Goal: Information Seeking & Learning: Learn about a topic

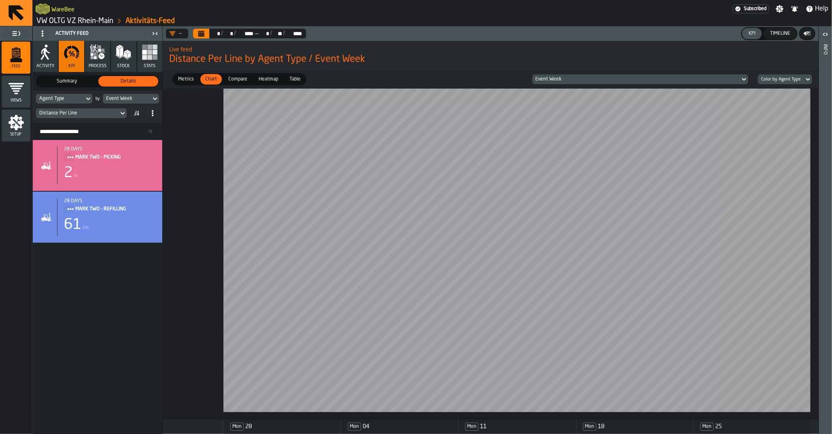
click at [58, 113] on div "Distance Per Line" at bounding box center [77, 114] width 76 height 6
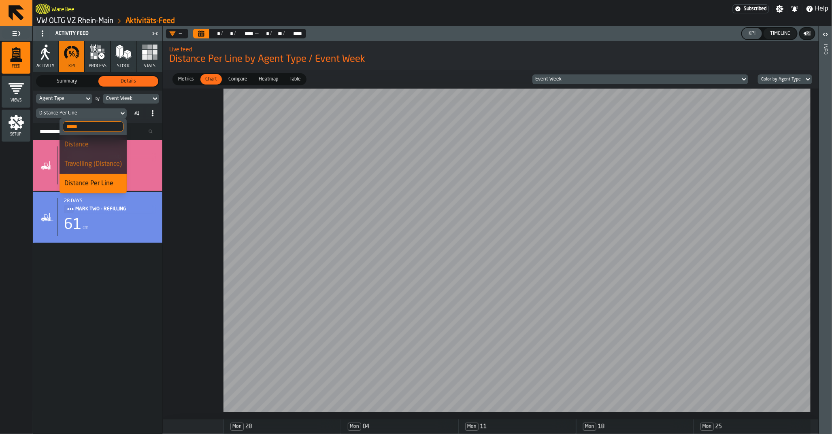
click at [80, 127] on input "*****" at bounding box center [93, 126] width 61 height 11
type input "****"
click at [103, 366] on div "28 days [PERSON_NAME] TWO - PICKING 2 m 28 days [PERSON_NAME] TWO - REFILLING 6…" at bounding box center [98, 287] width 130 height 294
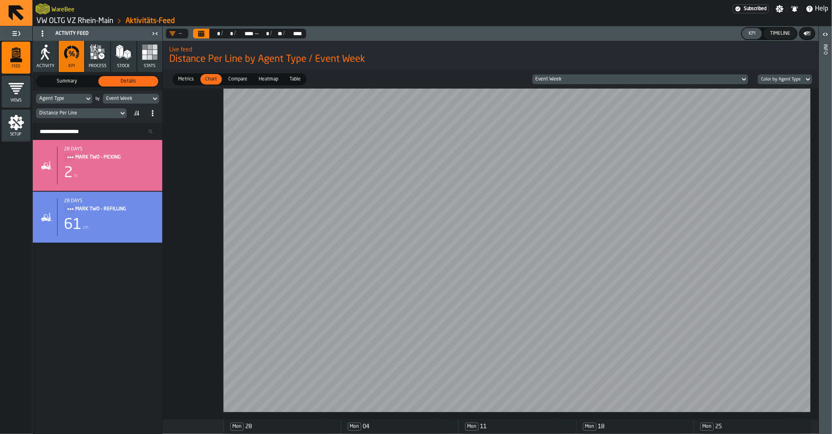
click at [85, 22] on link "VW OLTG VZ Rhein-Main" at bounding box center [74, 21] width 77 height 9
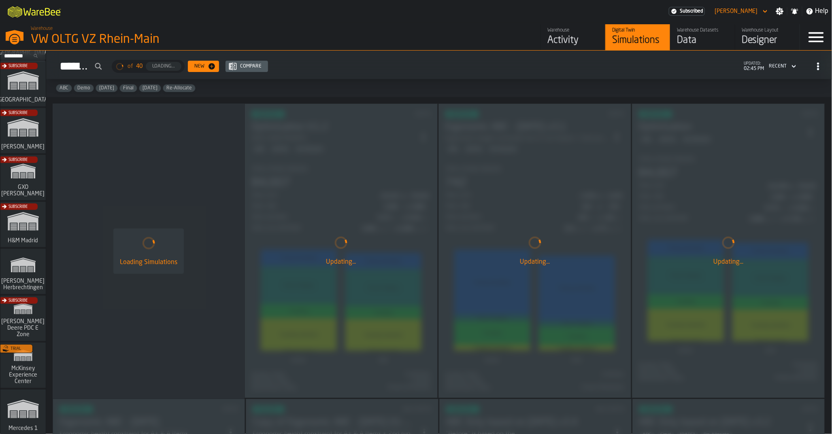
scroll to position [67, 0]
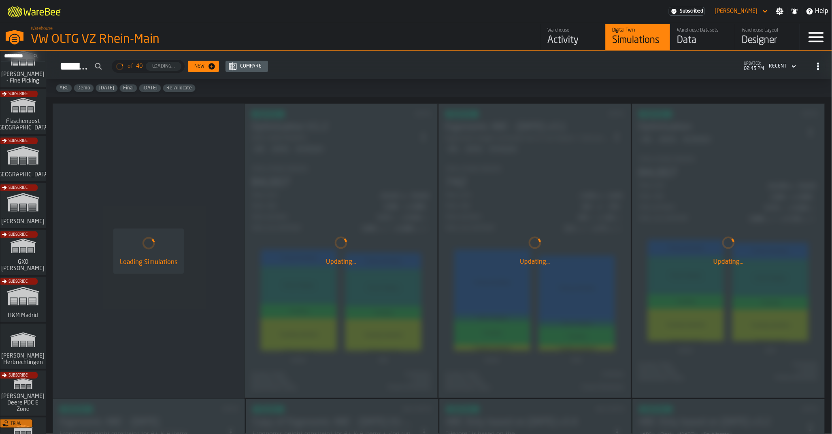
click at [22, 209] on div "Subscribe" at bounding box center [21, 208] width 45 height 47
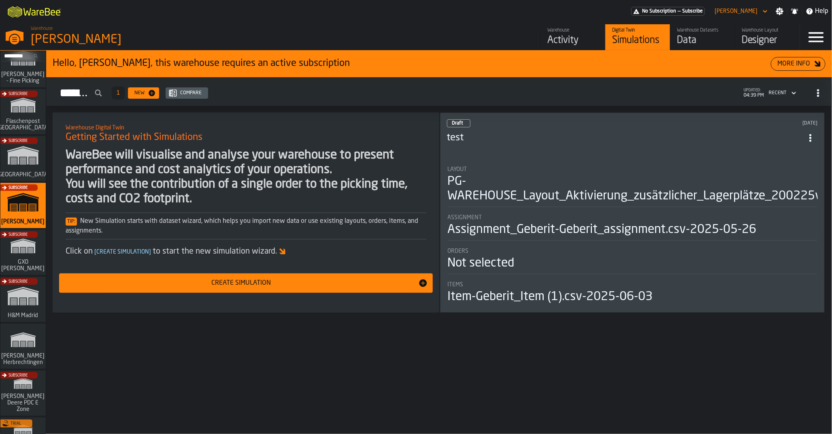
click at [556, 34] on div "Activity" at bounding box center [572, 40] width 51 height 13
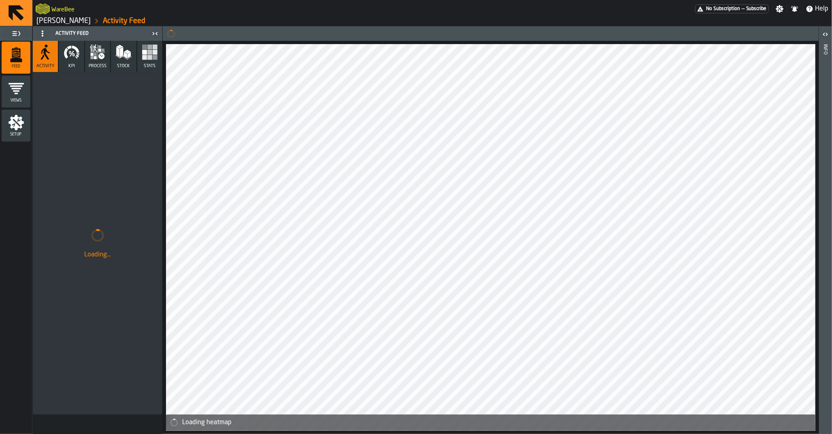
click at [24, 126] on div "Setup" at bounding box center [16, 126] width 29 height 22
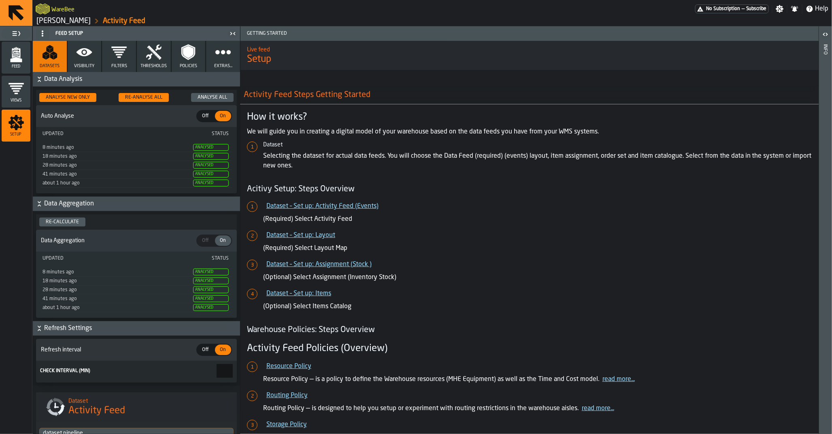
click at [122, 57] on icon "button" at bounding box center [119, 52] width 16 height 16
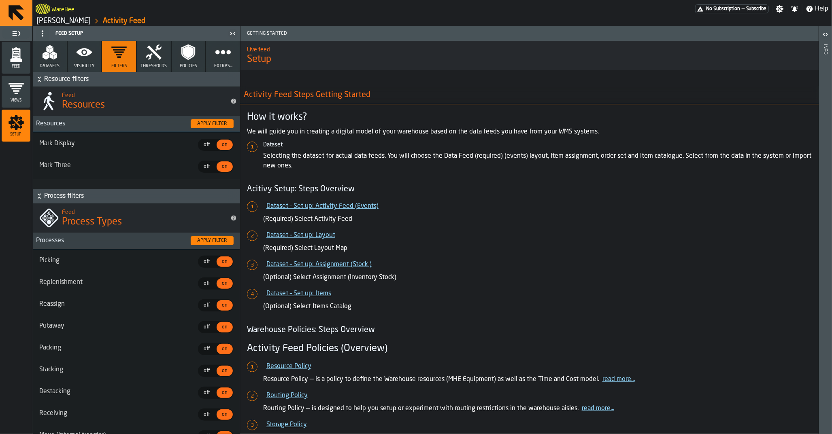
click at [91, 65] on span "Visibility" at bounding box center [84, 66] width 20 height 5
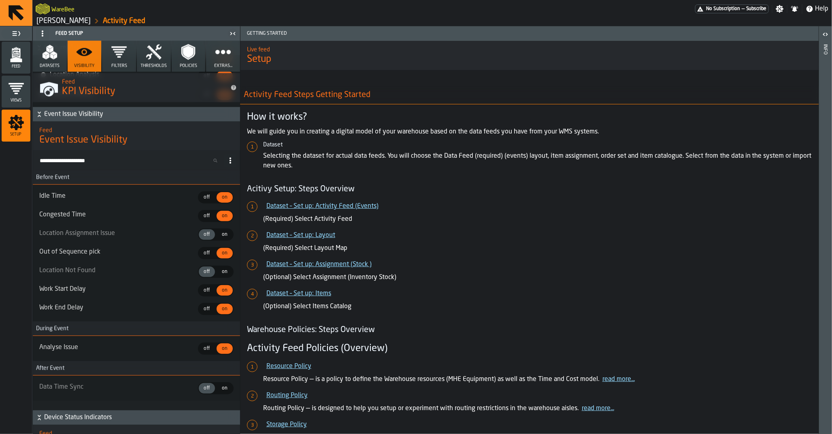
scroll to position [3815, 0]
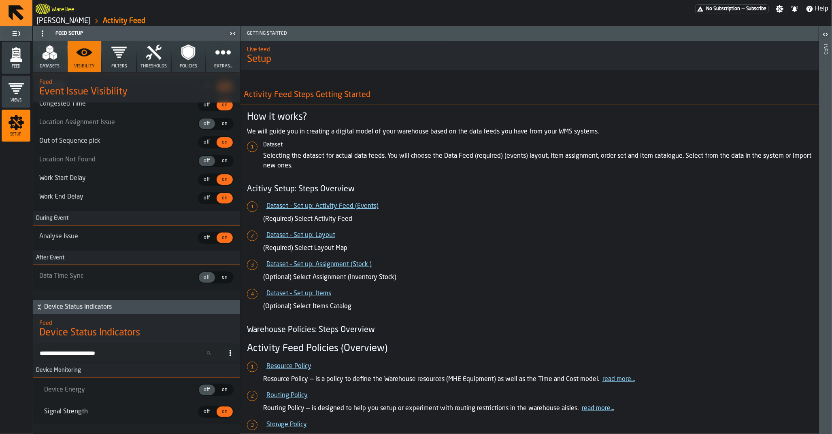
click at [21, 61] on polygon "menu Feed" at bounding box center [16, 59] width 12 height 5
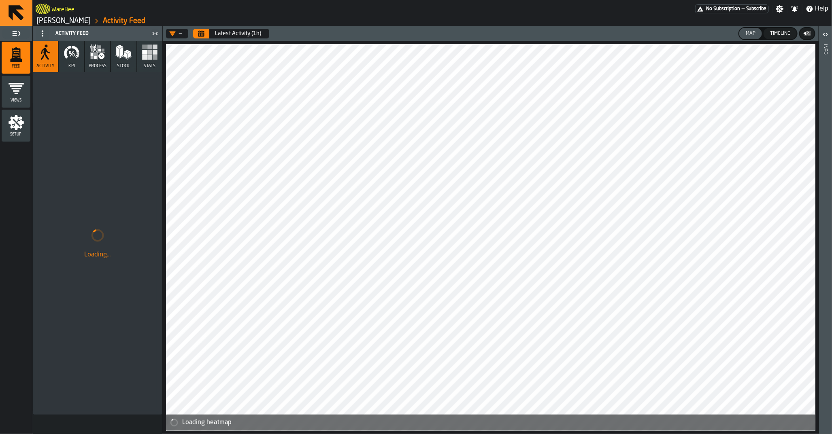
click at [72, 58] on icon "button" at bounding box center [72, 52] width 16 height 16
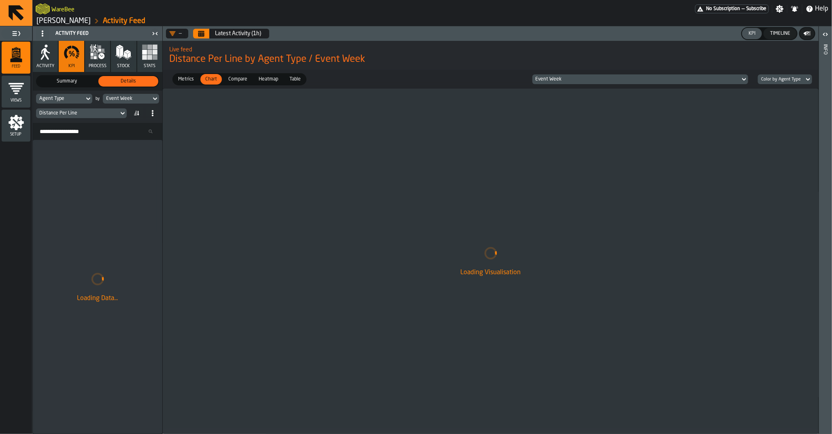
click at [93, 110] on div "Distance Per Line" at bounding box center [77, 113] width 83 height 9
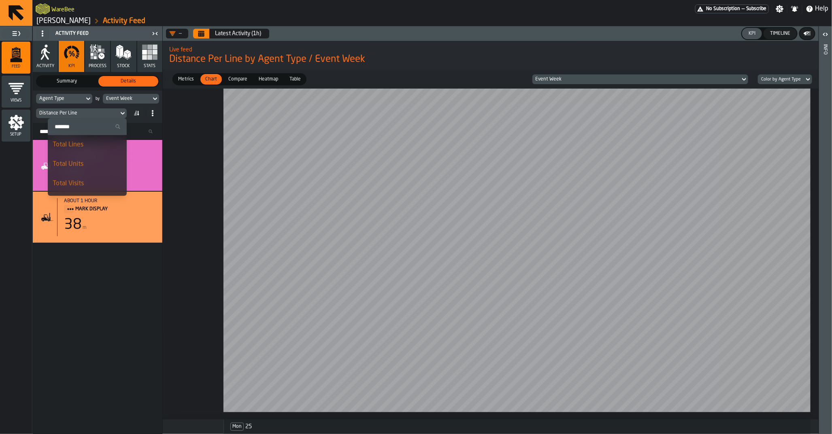
click at [74, 117] on div "Distance Per Line" at bounding box center [77, 113] width 83 height 9
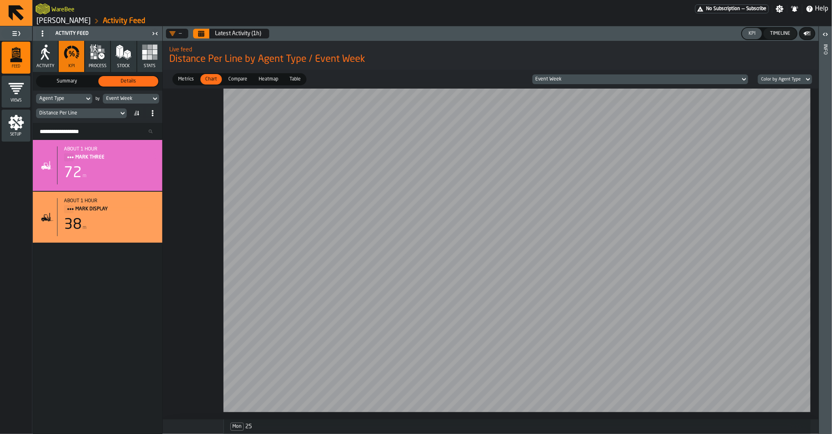
click at [71, 125] on div "Search Resources..." at bounding box center [98, 131] width 130 height 17
click at [71, 115] on div "Distance Per Line" at bounding box center [77, 114] width 76 height 6
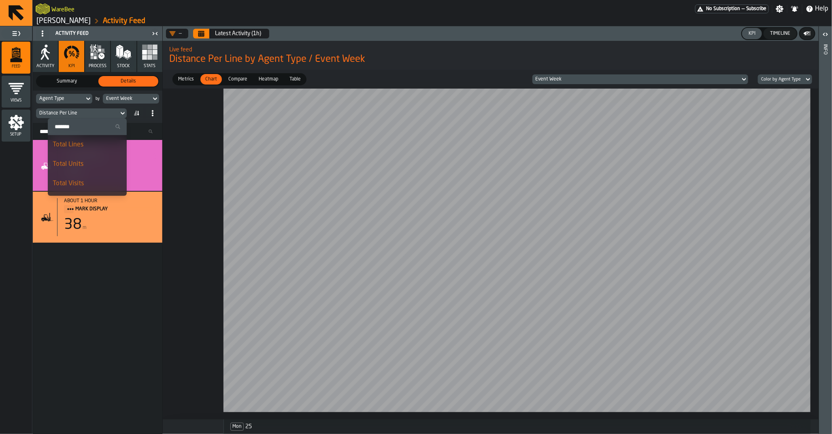
click at [70, 123] on input "Search" at bounding box center [87, 126] width 72 height 11
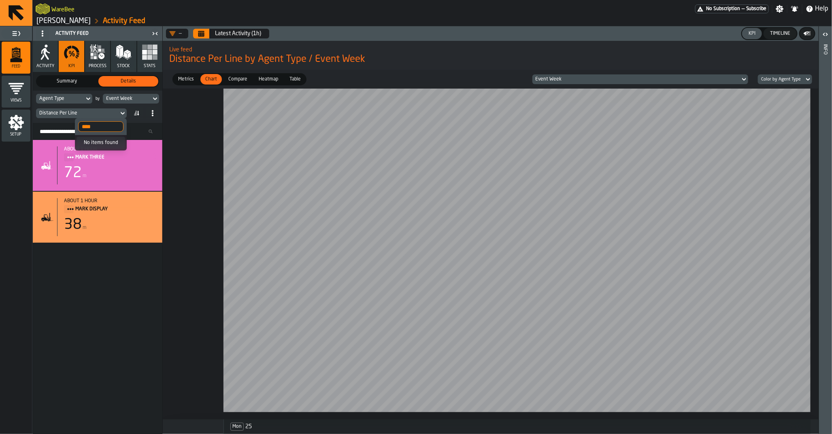
type input "****"
click at [74, 98] on div "Agent Type" at bounding box center [60, 99] width 42 height 6
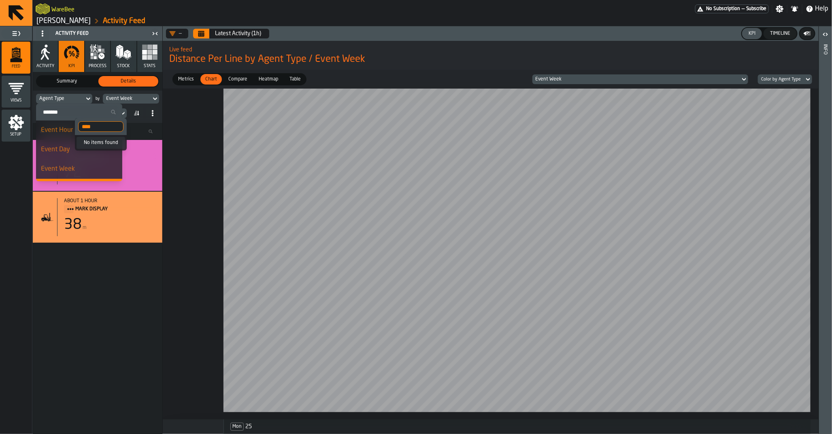
click at [74, 107] on input "Search" at bounding box center [79, 112] width 80 height 11
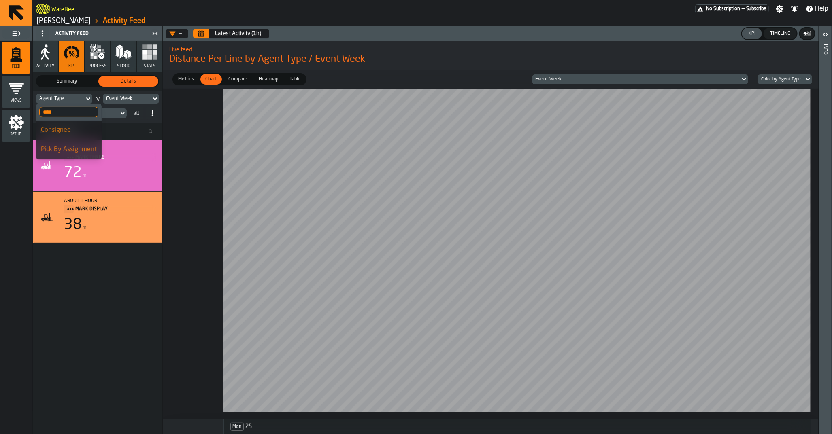
type input "****"
click at [124, 100] on div "Event Week" at bounding box center [127, 99] width 42 height 6
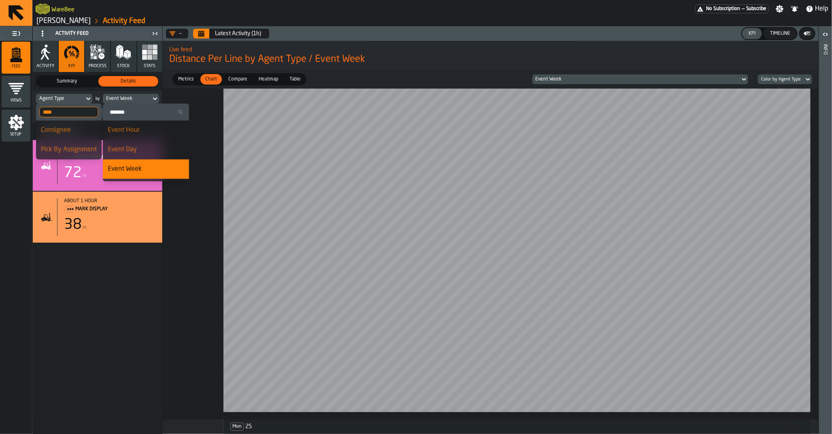
click at [126, 113] on input "Search" at bounding box center [146, 112] width 80 height 11
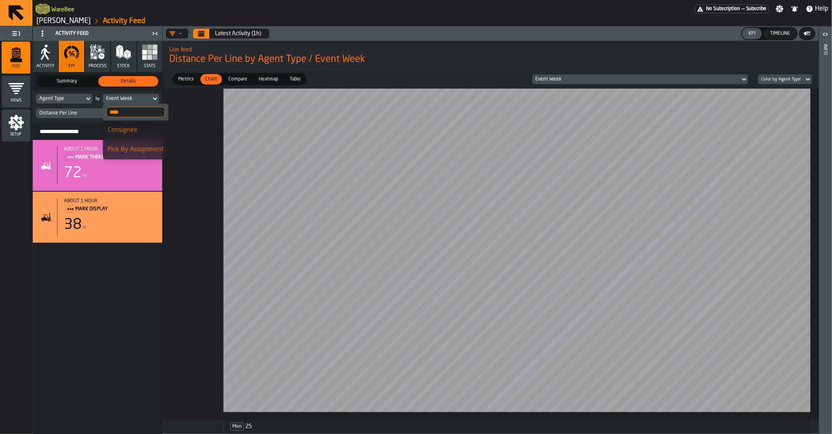
type input "****"
click at [187, 128] on div at bounding box center [491, 254] width 656 height 331
click at [53, 113] on div "Distance Per Line" at bounding box center [77, 114] width 76 height 6
click at [191, 136] on div at bounding box center [491, 254] width 656 height 331
click at [87, 111] on div "Distance Per Line" at bounding box center [77, 114] width 76 height 6
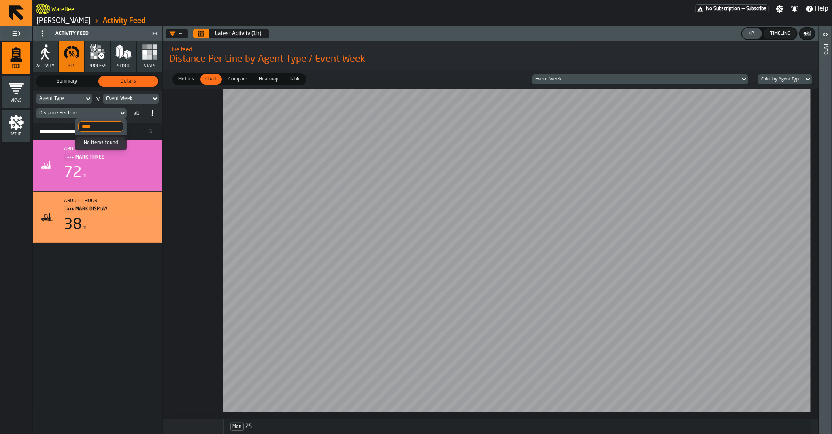
click at [98, 126] on input "****" at bounding box center [100, 126] width 45 height 11
click at [118, 127] on input "****" at bounding box center [100, 126] width 45 height 11
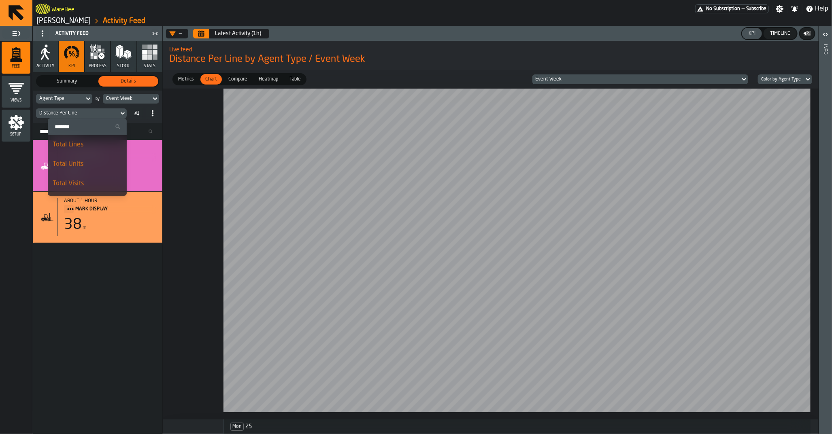
click at [148, 57] on rect "button" at bounding box center [149, 57] width 5 height 5
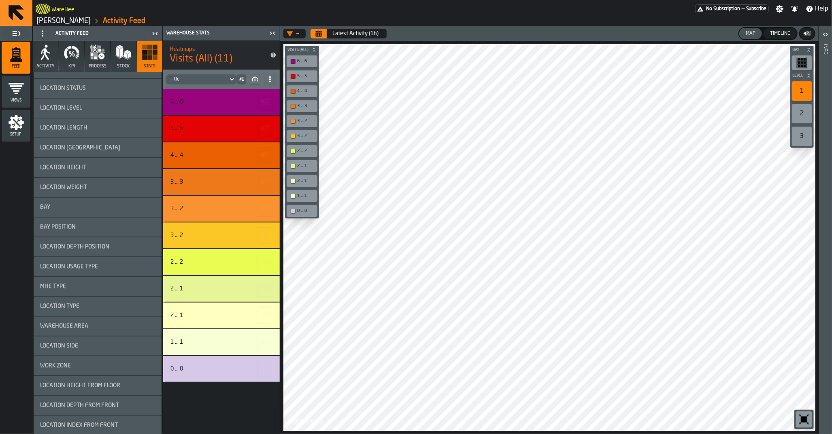
scroll to position [1076, 0]
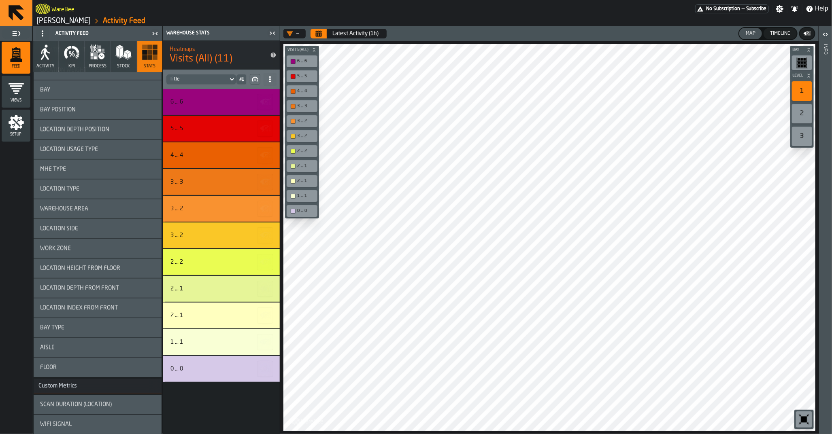
click at [71, 429] on div "WiFi Signal" at bounding box center [98, 424] width 128 height 19
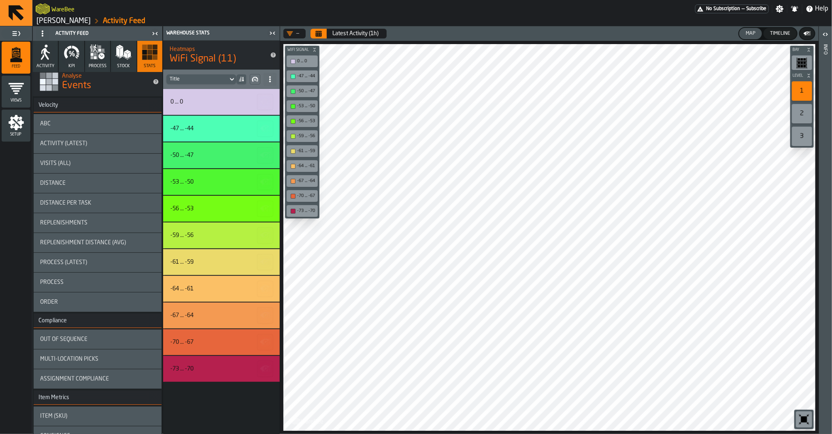
scroll to position [0, 0]
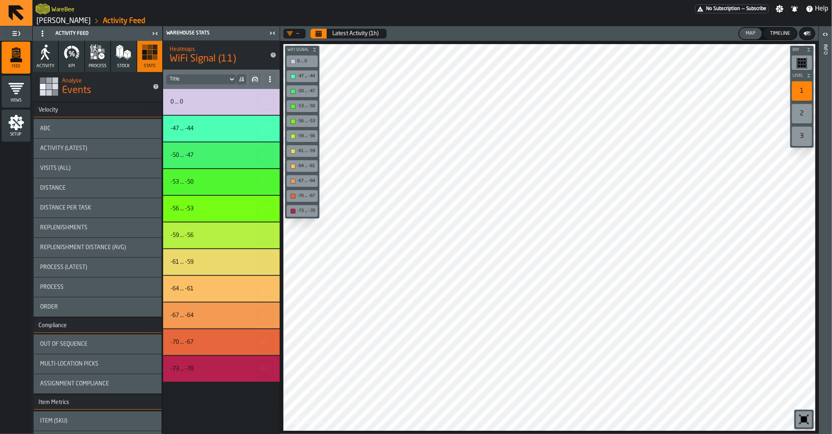
click at [198, 81] on div "Title" at bounding box center [197, 80] width 55 height 6
drag, startPoint x: 241, startPoint y: 80, endPoint x: 246, endPoint y: 69, distance: 12.5
click at [246, 69] on div "Heatmaps WiFi Signal (11) Title 0 ... 0 -47 ... -44 -50 ... -47 -53 ... -50 -56…" at bounding box center [221, 237] width 117 height 394
click at [257, 79] on icon "button-" at bounding box center [256, 78] width 3 height 3
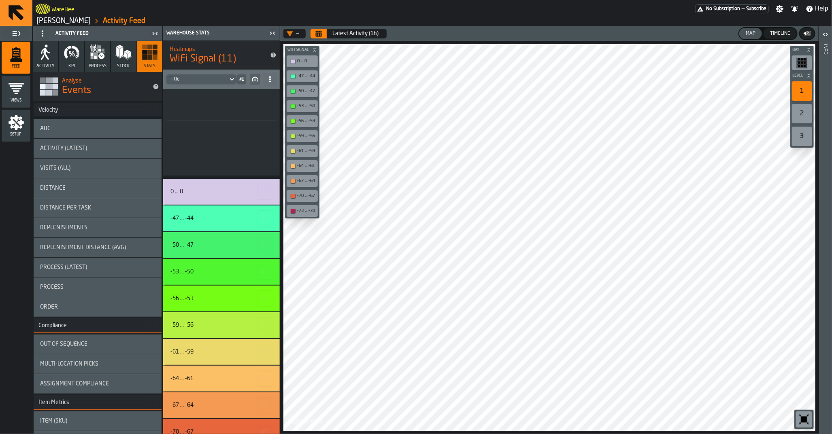
click at [257, 79] on icon "button-" at bounding box center [256, 78] width 3 height 3
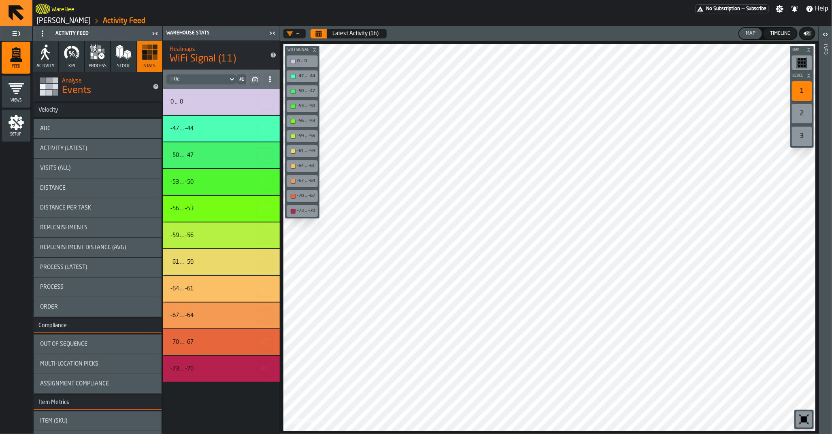
click at [269, 79] on circle at bounding box center [270, 80] width 2 height 2
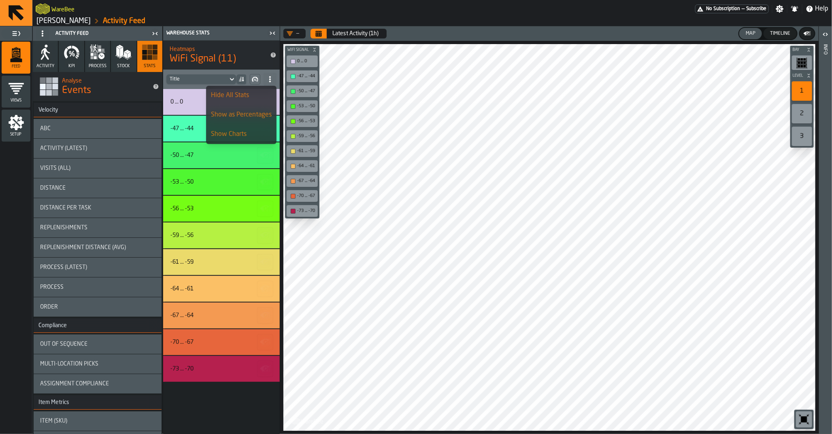
click at [269, 79] on circle at bounding box center [270, 80] width 2 height 2
